Goal: Information Seeking & Learning: Learn about a topic

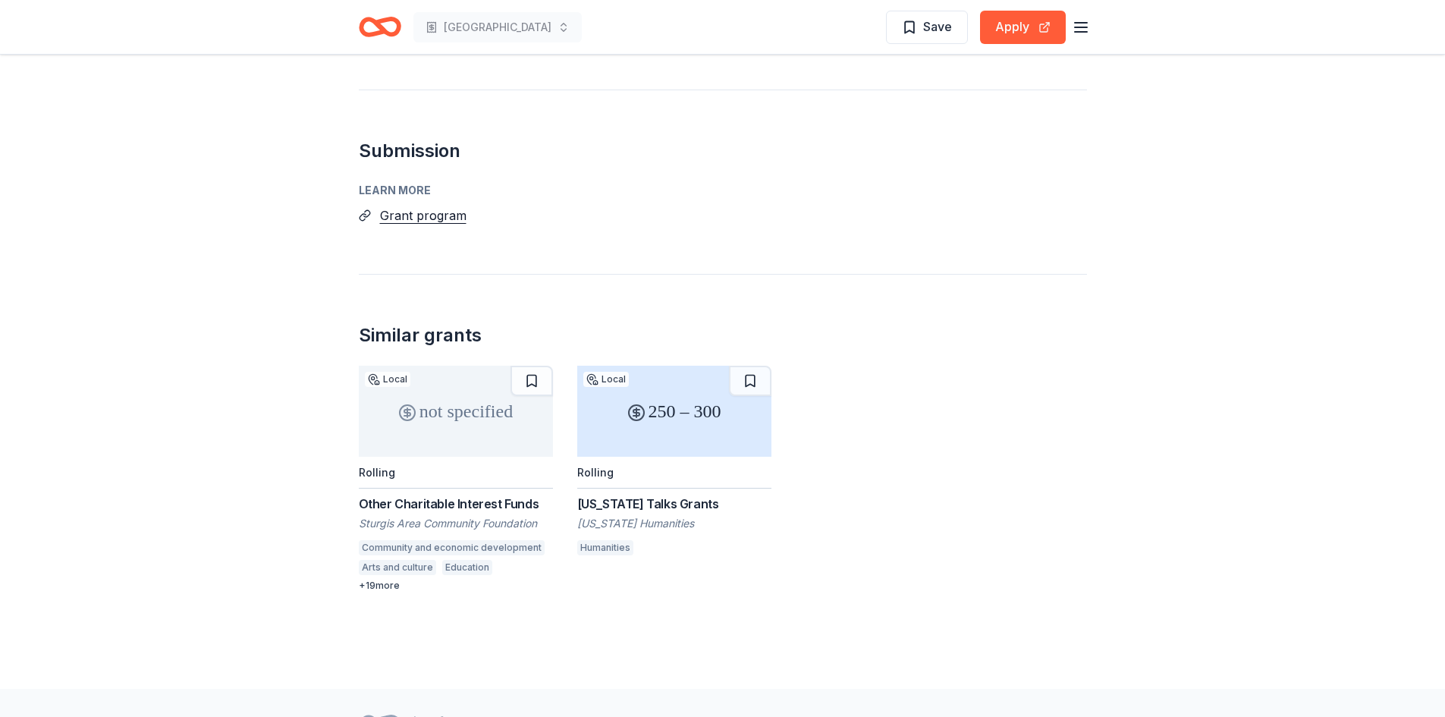
scroll to position [1062, 0]
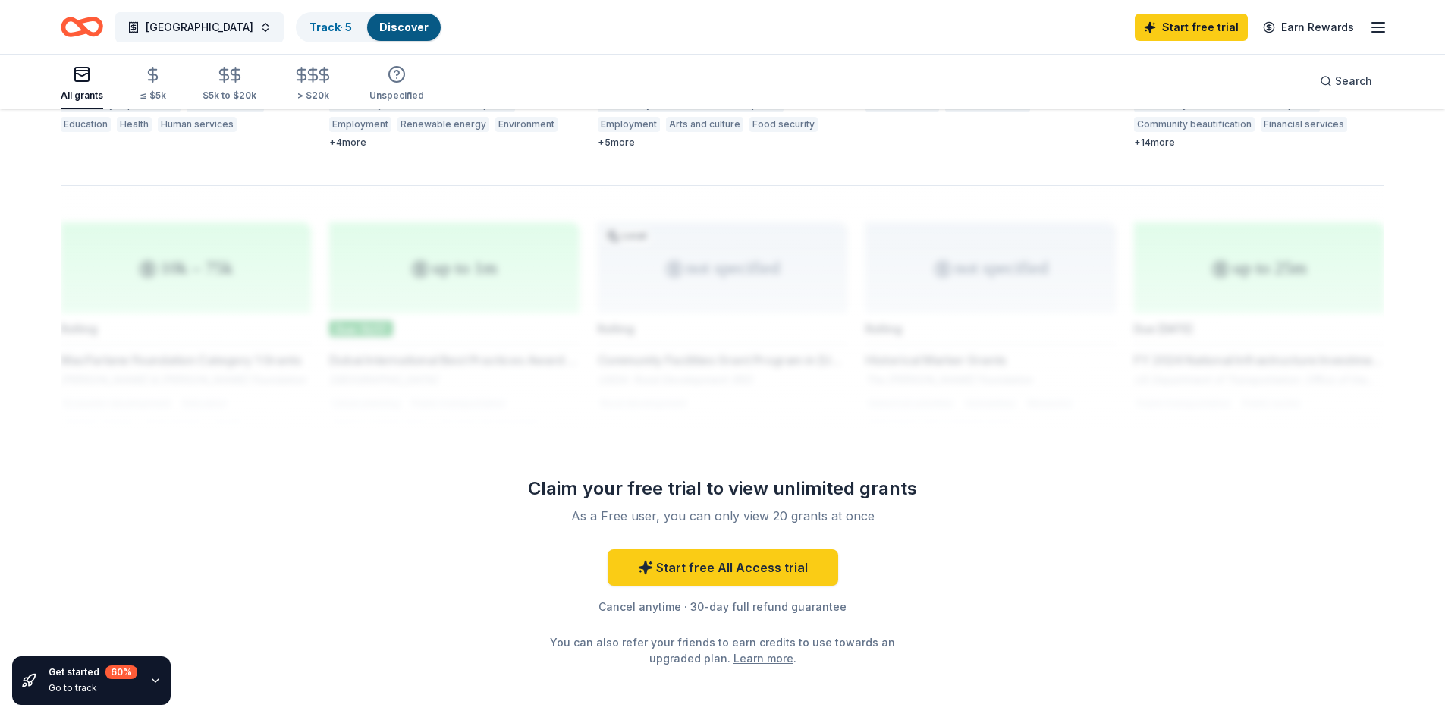
scroll to position [1138, 0]
